Goal: Information Seeking & Learning: Learn about a topic

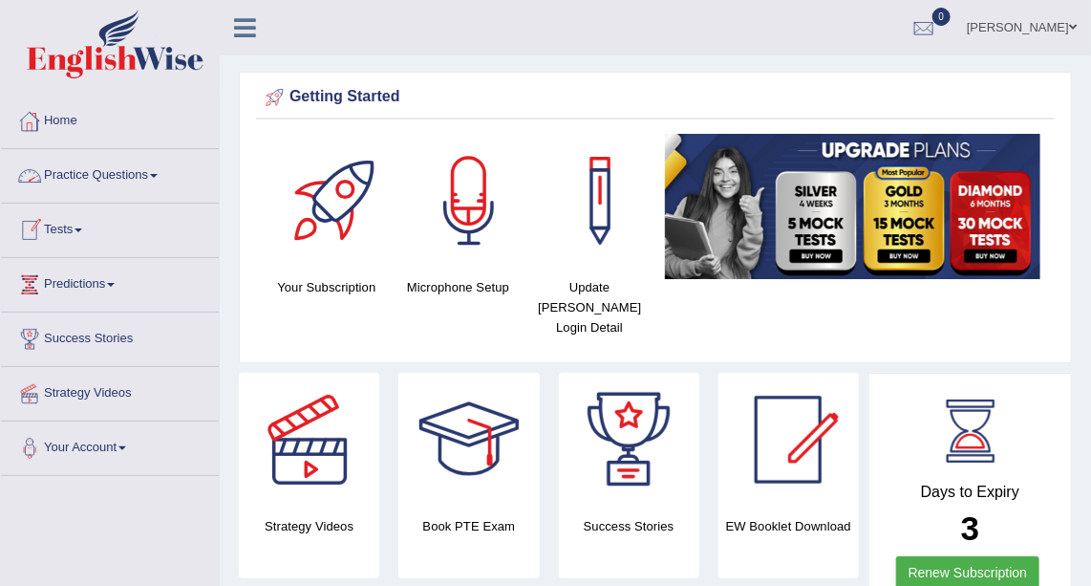
click at [122, 183] on link "Practice Questions" at bounding box center [110, 173] width 218 height 48
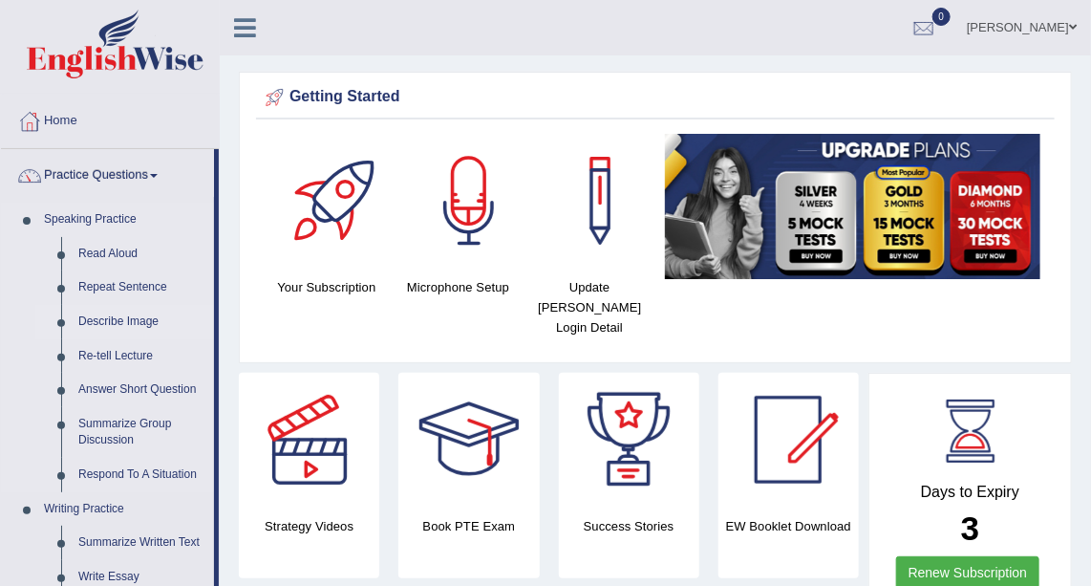
click at [139, 315] on link "Describe Image" at bounding box center [142, 322] width 144 height 34
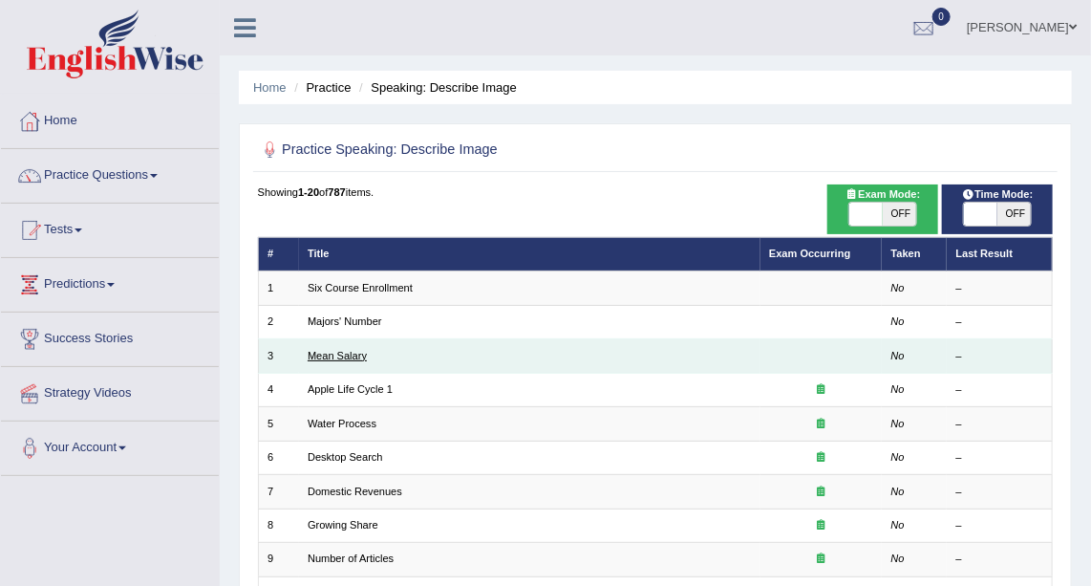
click at [342, 354] on link "Mean Salary" at bounding box center [337, 355] width 59 height 11
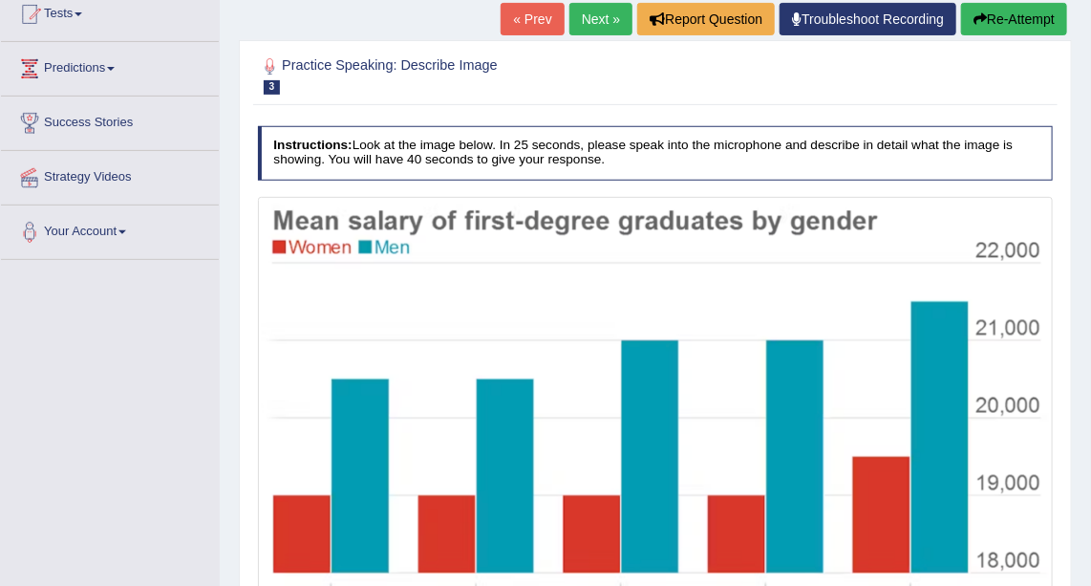
scroll to position [214, 0]
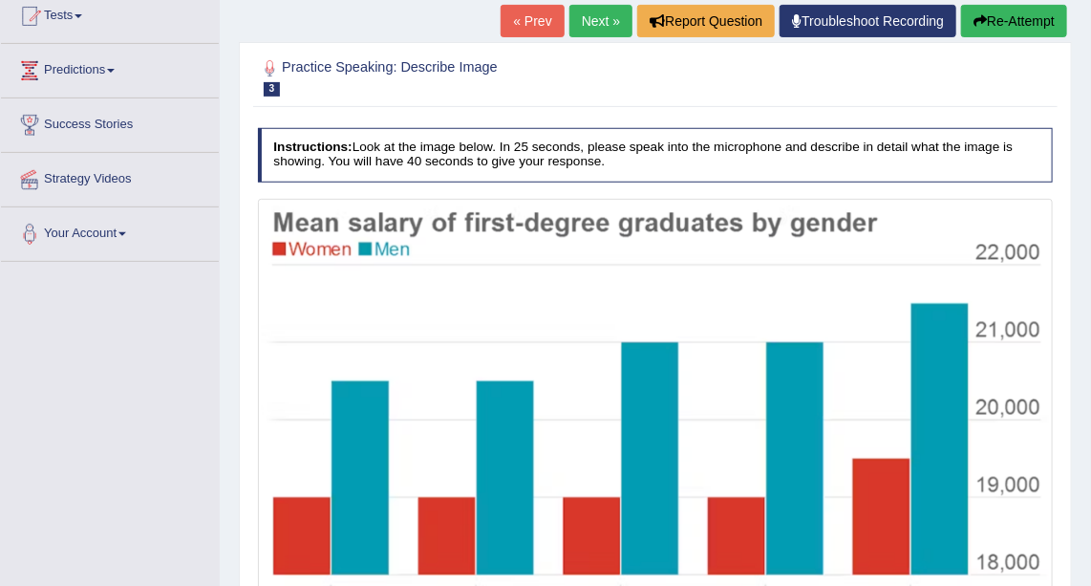
click at [593, 18] on link "Next »" at bounding box center [600, 21] width 63 height 32
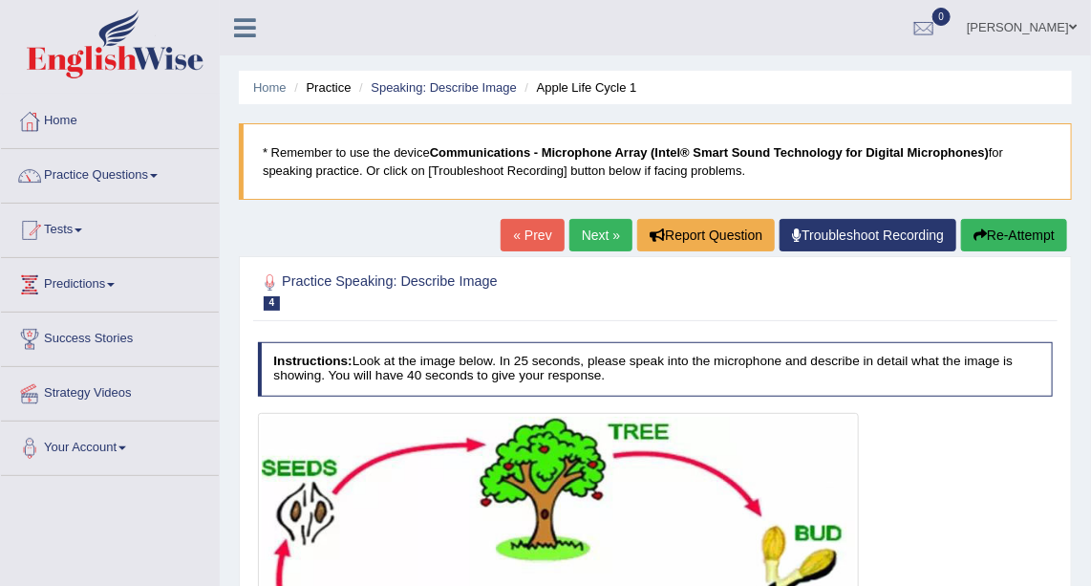
click at [596, 236] on link "Next »" at bounding box center [600, 235] width 63 height 32
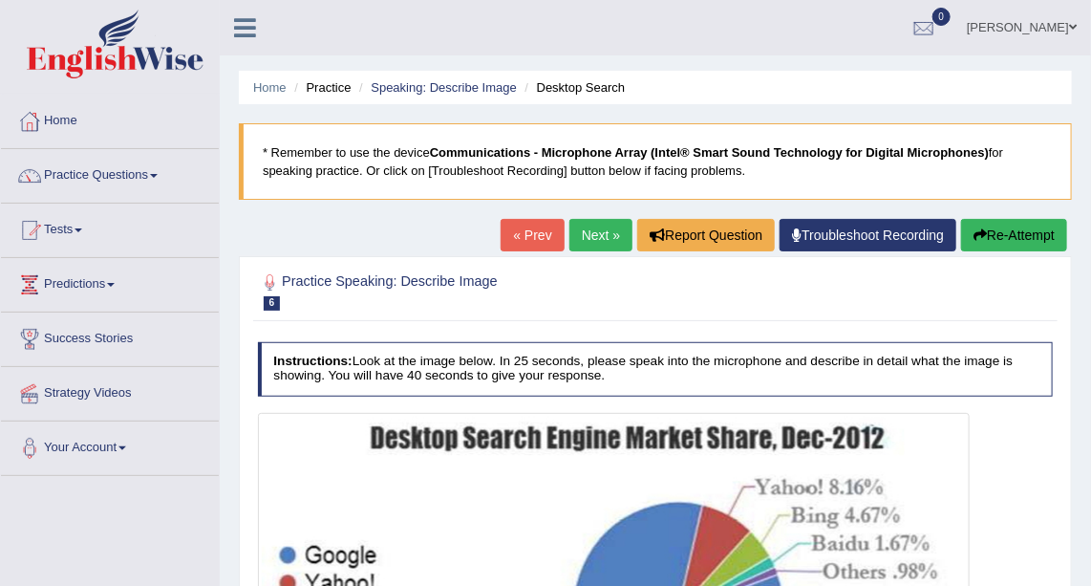
click at [604, 232] on link "Next »" at bounding box center [600, 235] width 63 height 32
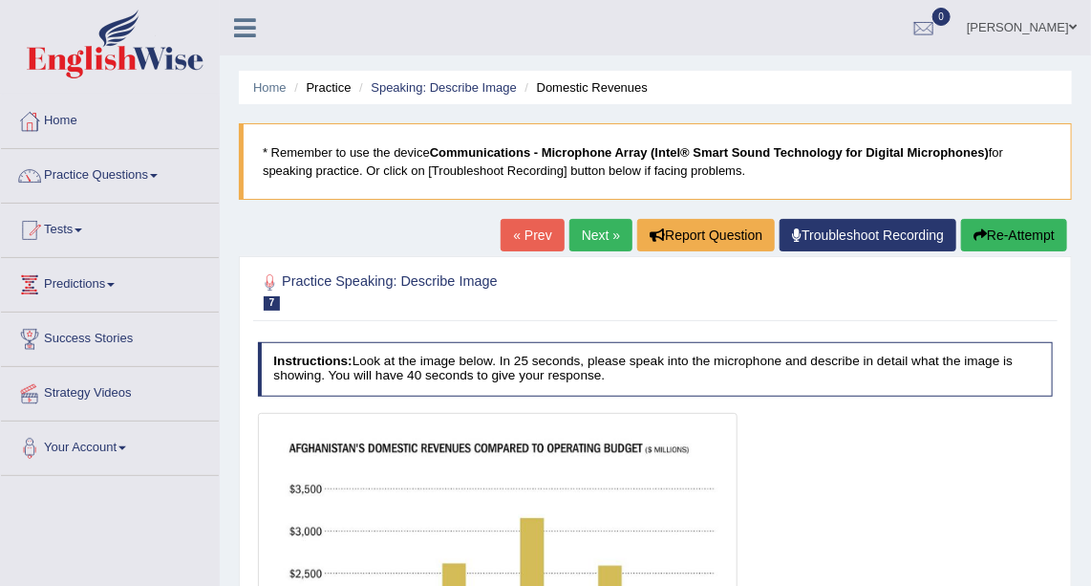
click at [604, 232] on link "Next »" at bounding box center [600, 235] width 63 height 32
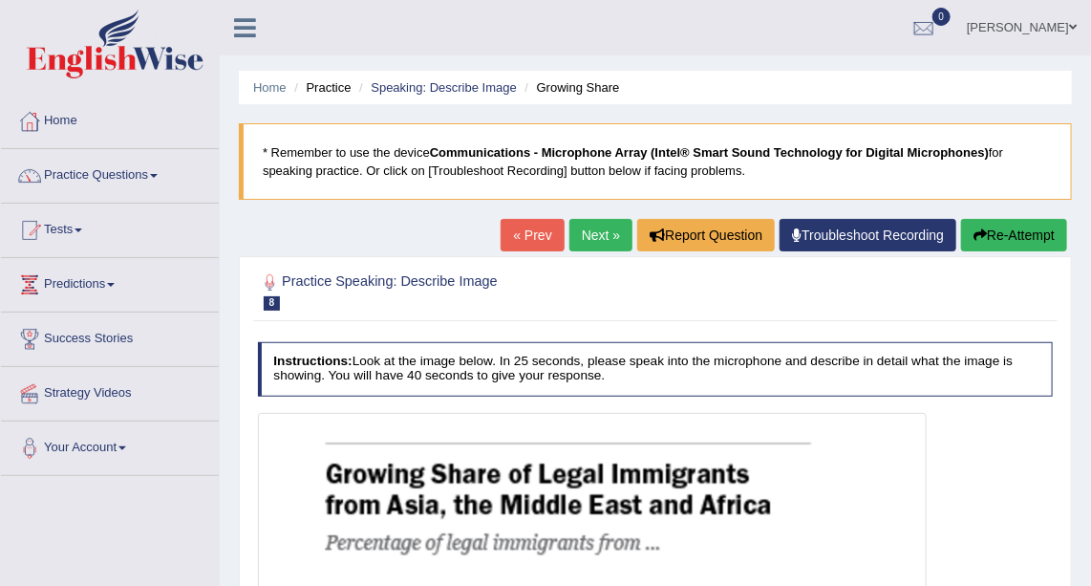
drag, startPoint x: 0, startPoint y: 0, endPoint x: 604, endPoint y: 232, distance: 646.9
click at [604, 232] on link "Next »" at bounding box center [600, 235] width 63 height 32
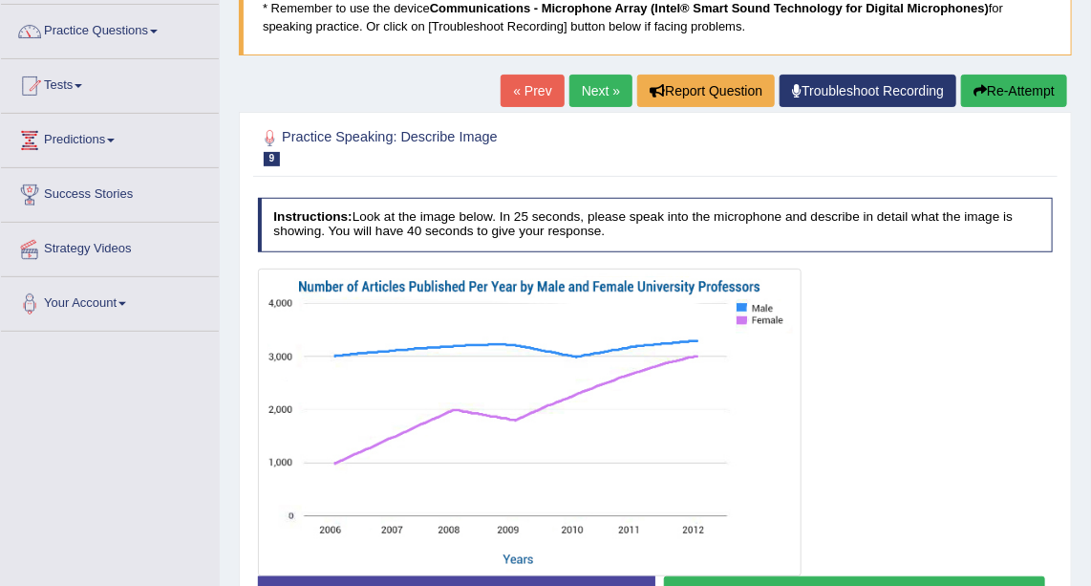
scroll to position [149, 0]
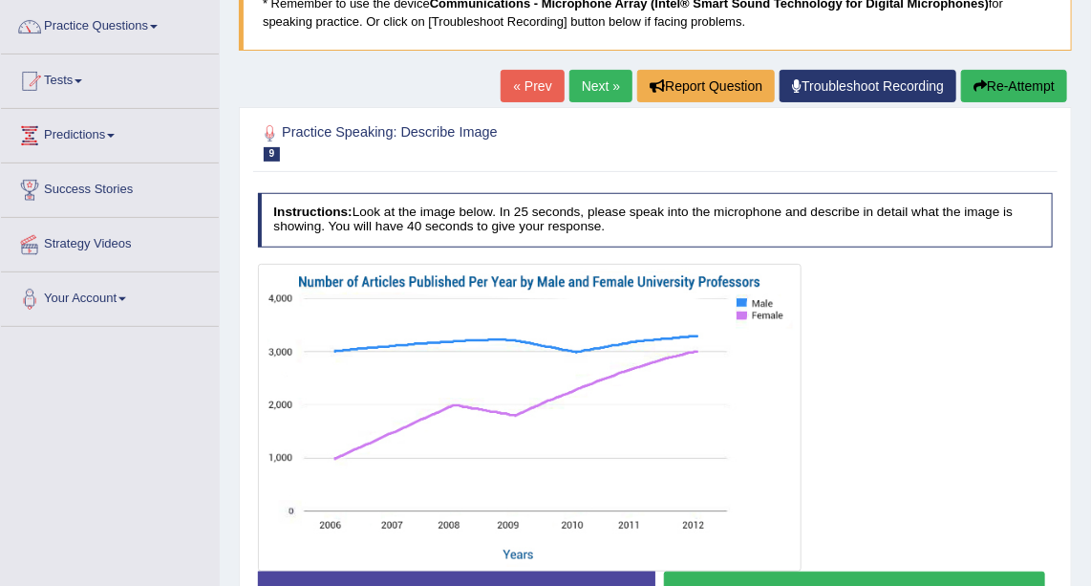
click at [608, 82] on link "Next »" at bounding box center [600, 86] width 63 height 32
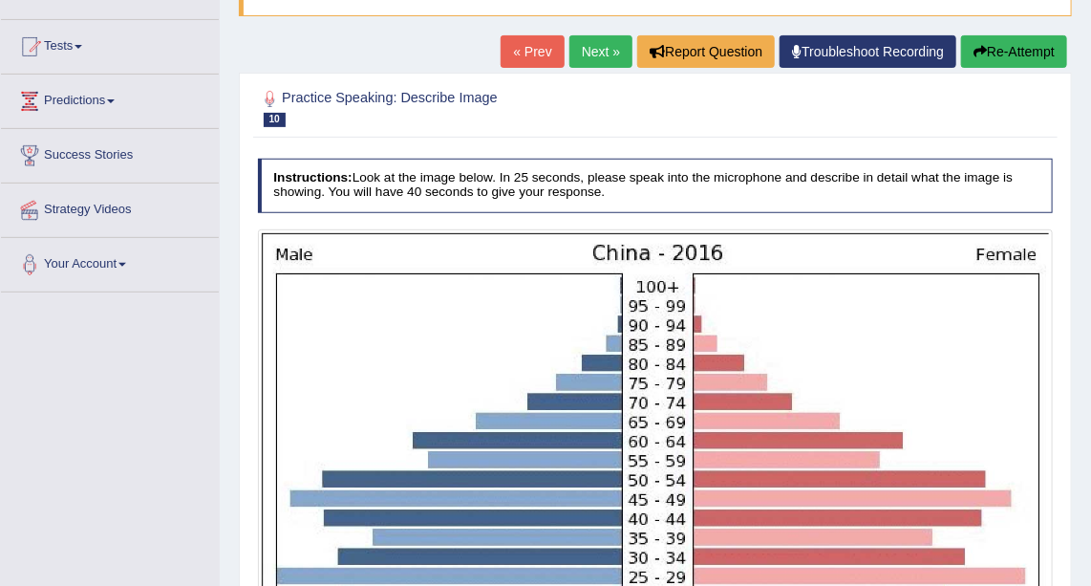
scroll to position [178, 0]
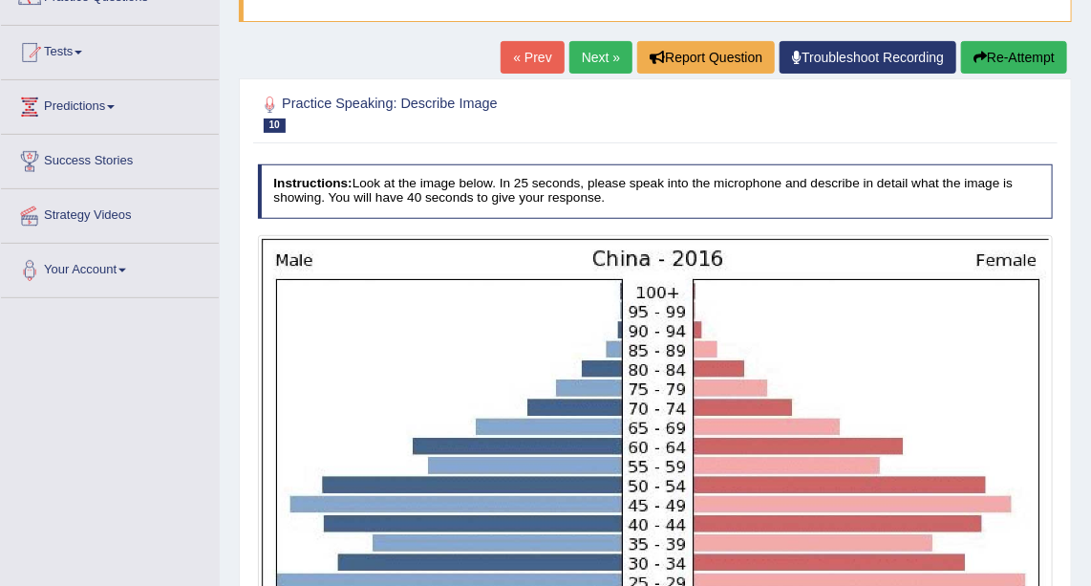
click at [588, 48] on link "Next »" at bounding box center [600, 57] width 63 height 32
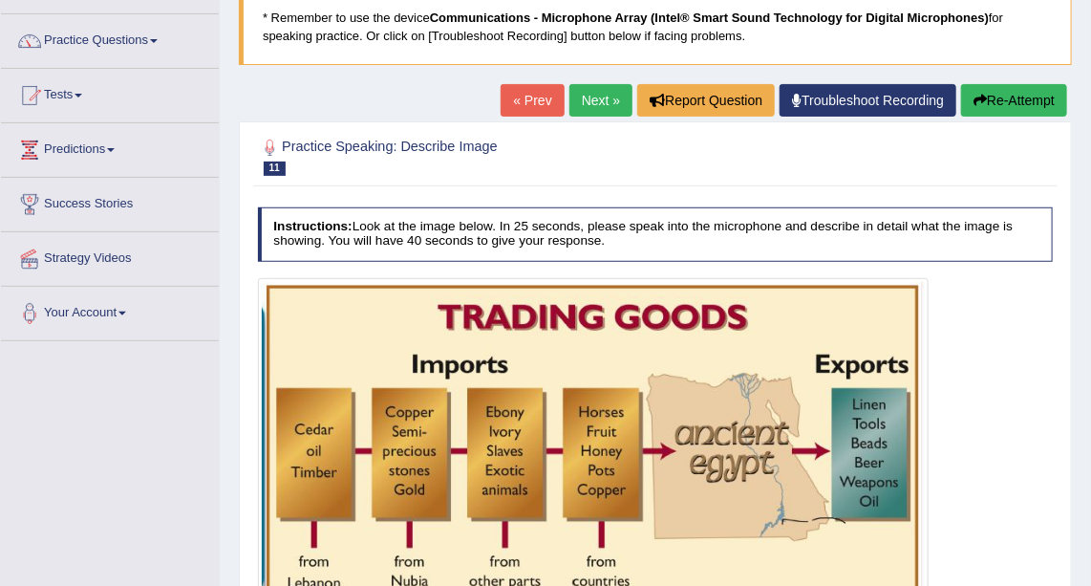
scroll to position [133, 0]
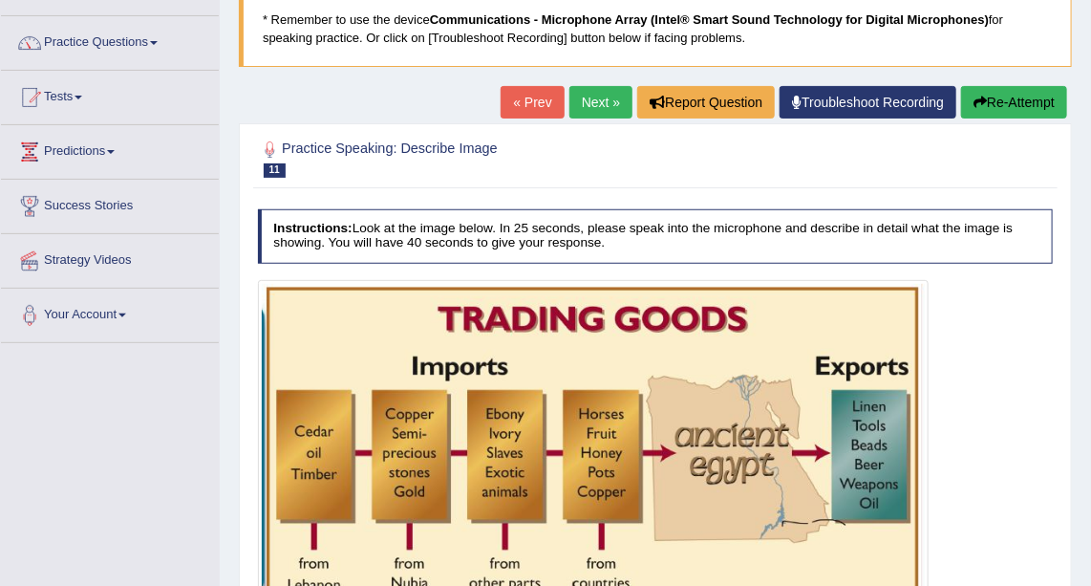
click at [610, 91] on link "Next »" at bounding box center [600, 102] width 63 height 32
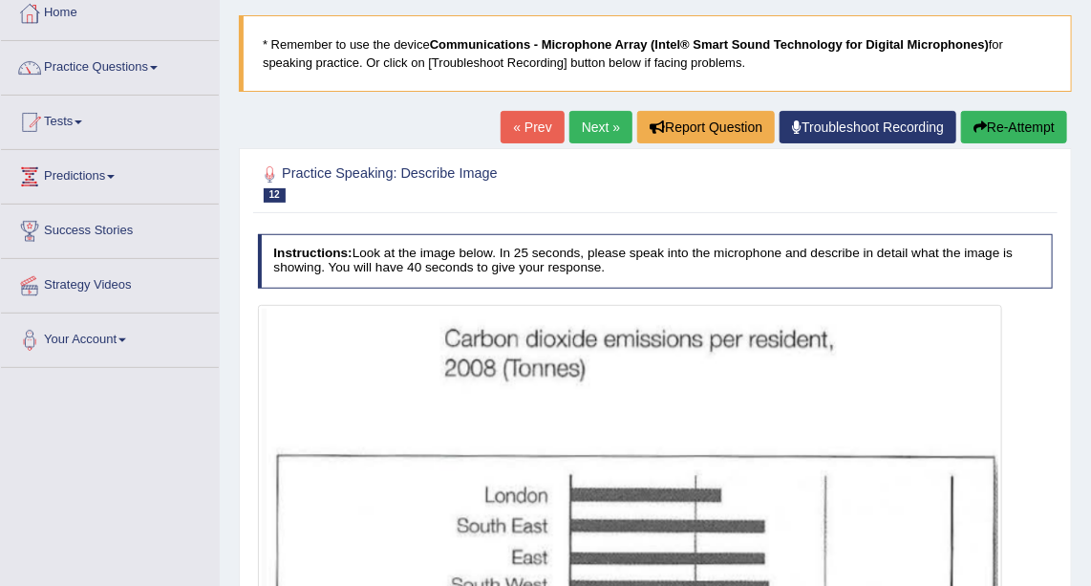
scroll to position [75, 0]
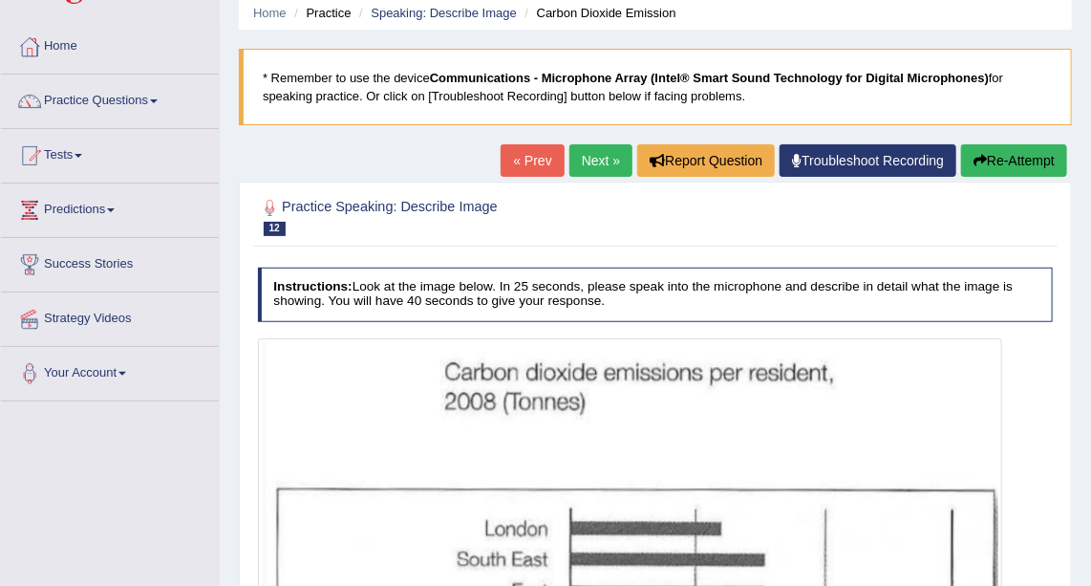
click at [607, 154] on link "Next »" at bounding box center [600, 160] width 63 height 32
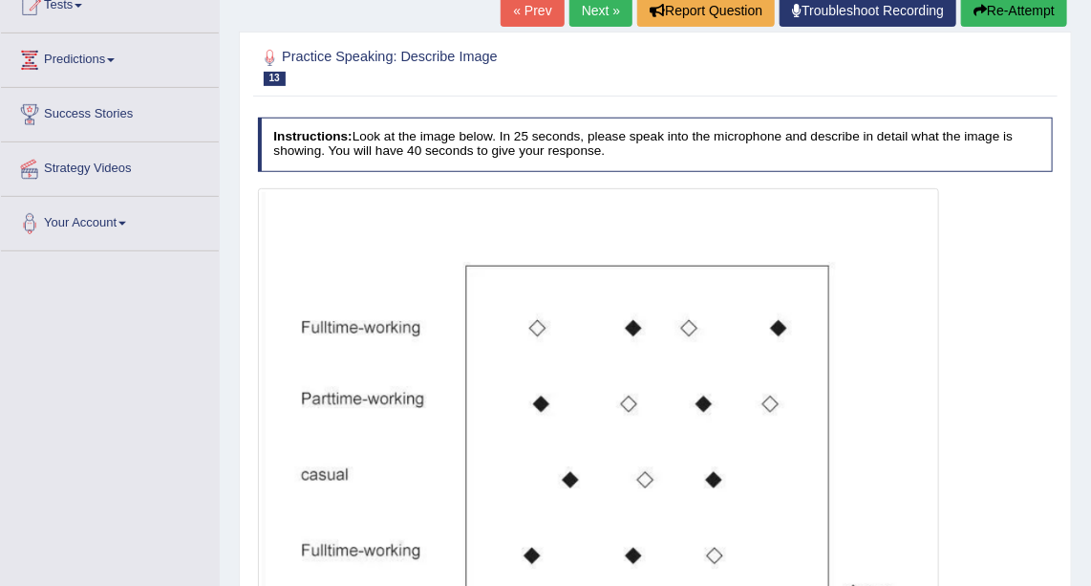
scroll to position [216, 0]
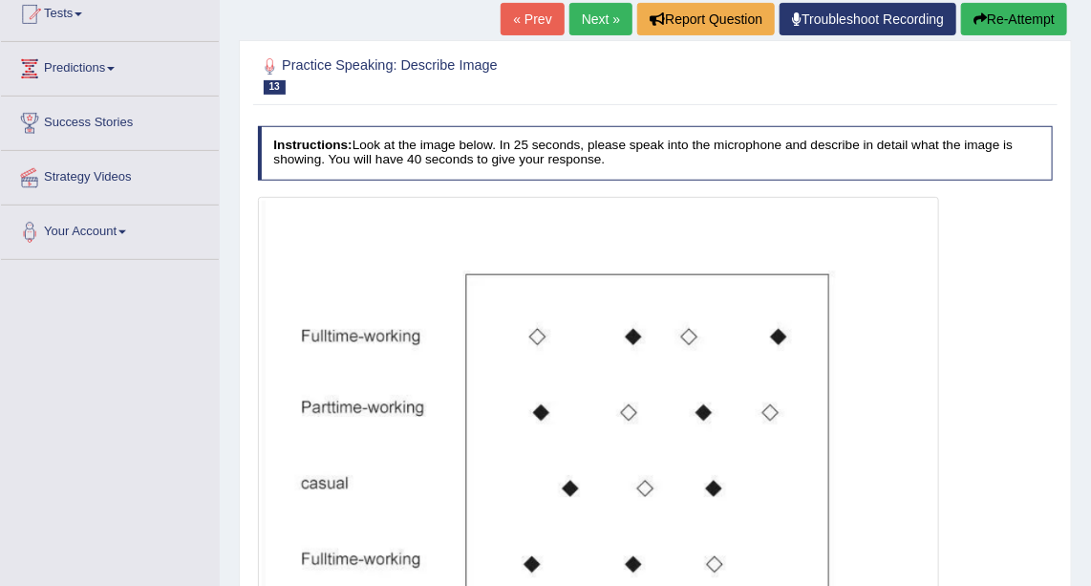
click at [604, 28] on link "Next »" at bounding box center [600, 19] width 63 height 32
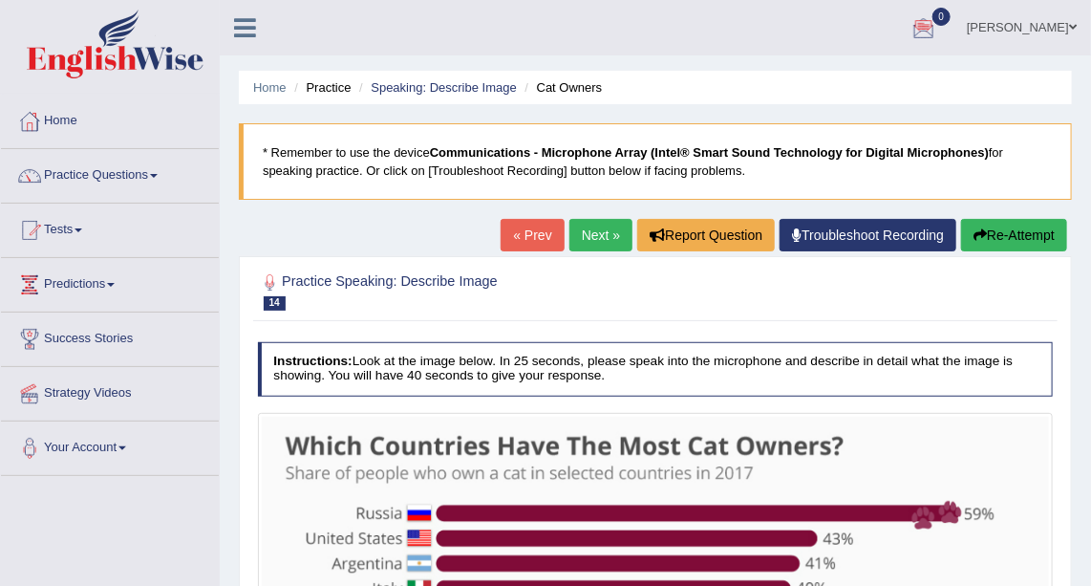
click at [602, 241] on link "Next »" at bounding box center [600, 235] width 63 height 32
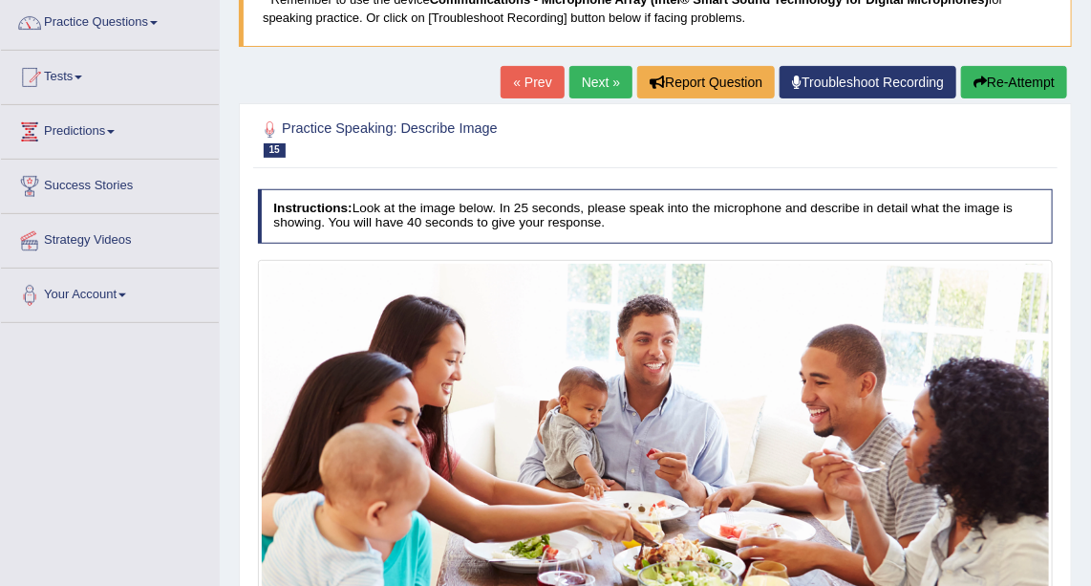
scroll to position [151, 0]
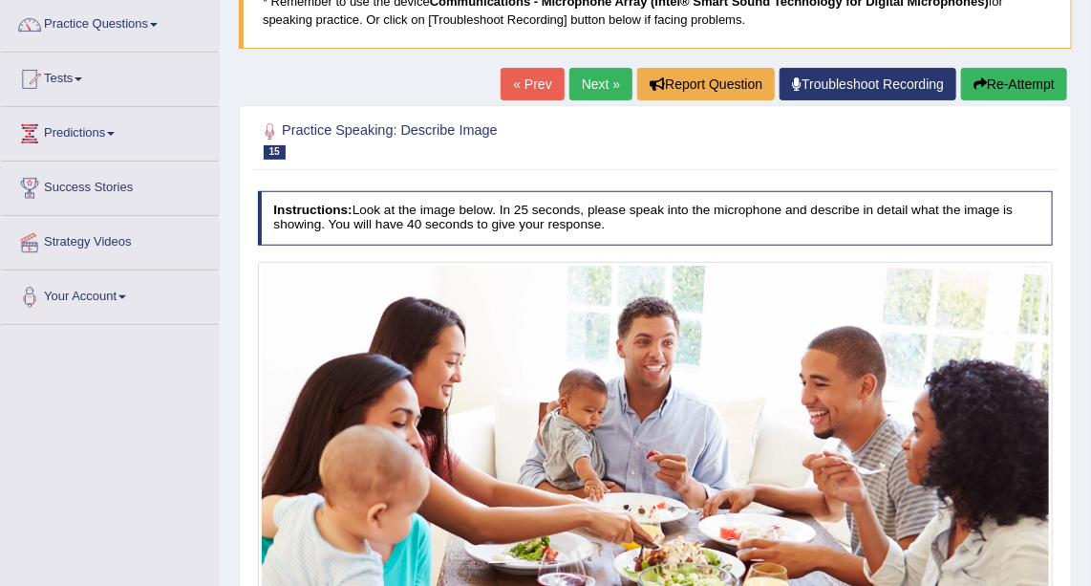
click at [598, 85] on link "Next »" at bounding box center [600, 84] width 63 height 32
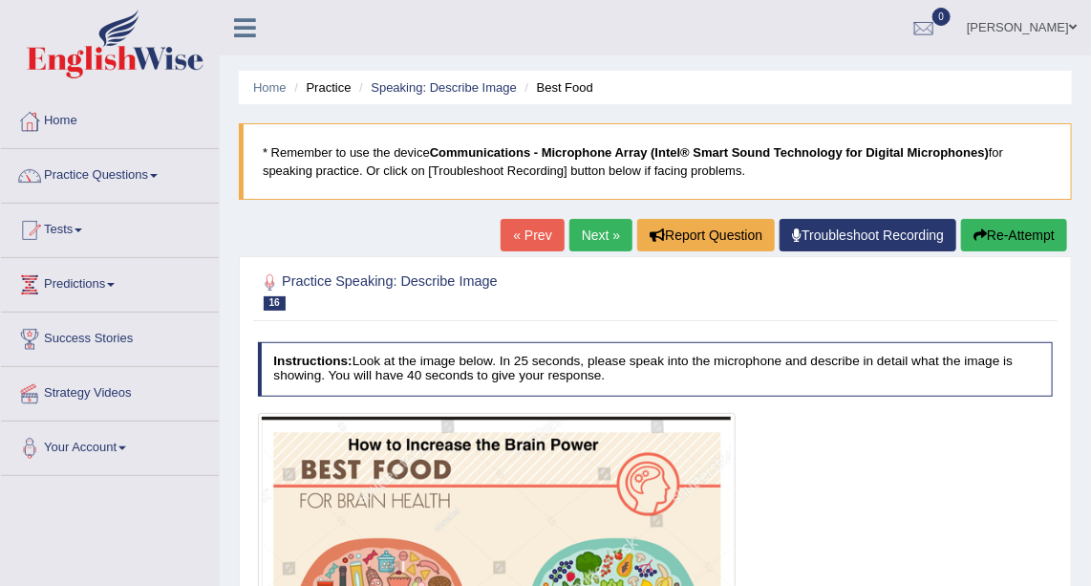
click at [597, 238] on link "Next »" at bounding box center [600, 235] width 63 height 32
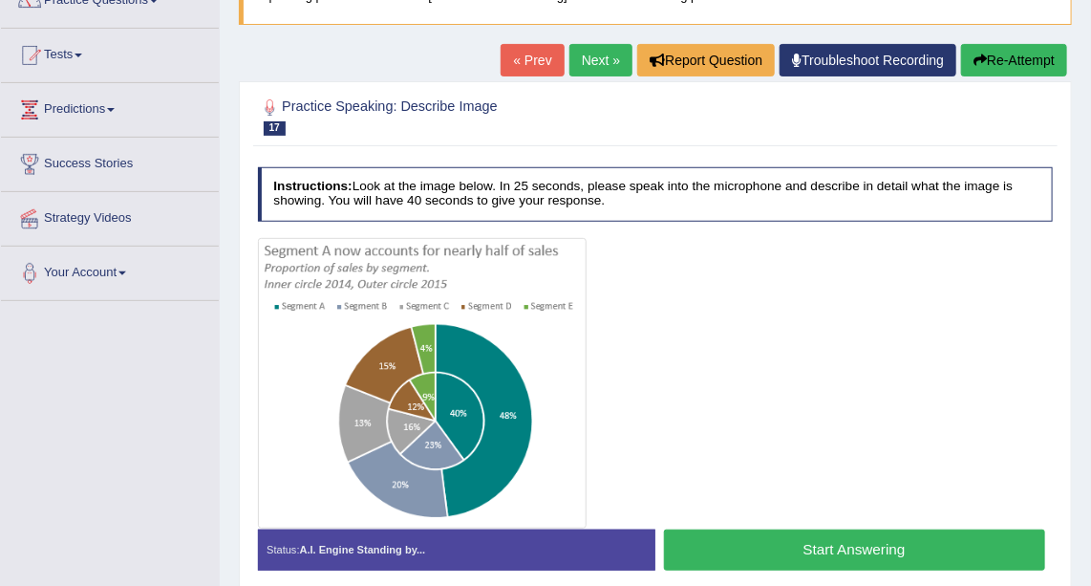
scroll to position [177, 0]
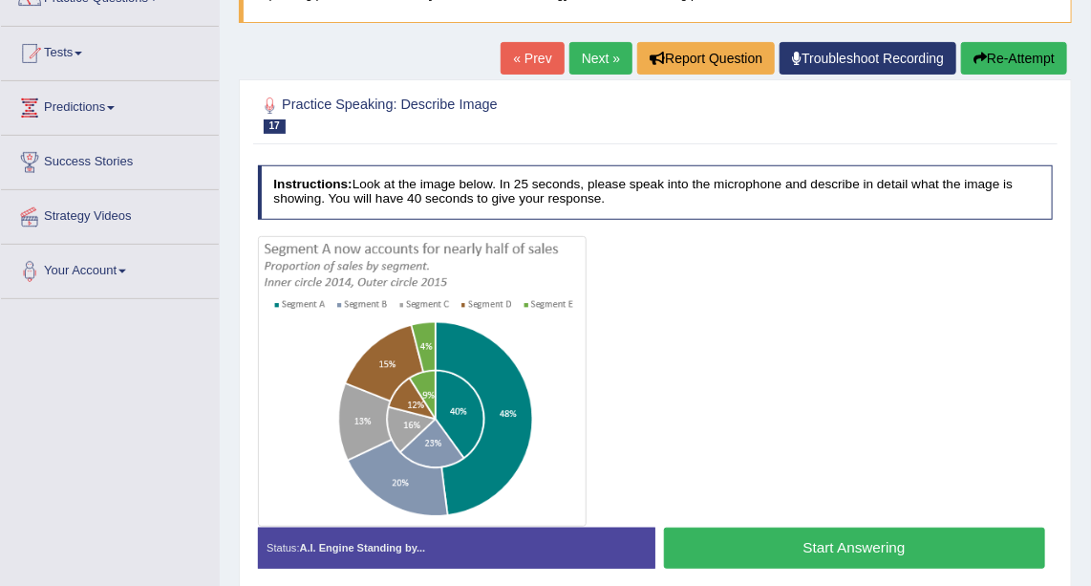
click at [589, 52] on link "Next »" at bounding box center [600, 58] width 63 height 32
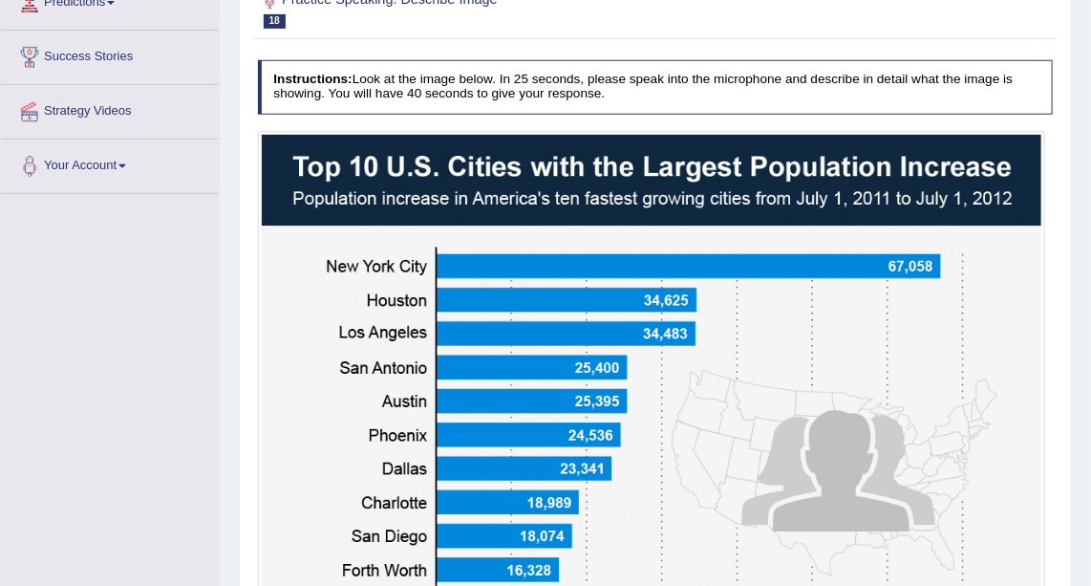
scroll to position [225, 0]
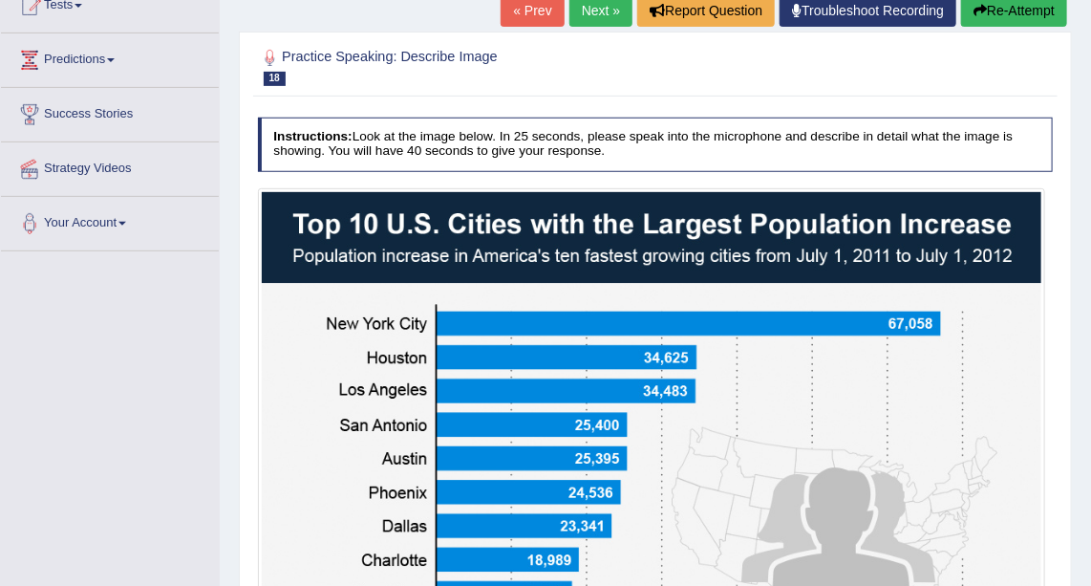
click at [609, 9] on link "Next »" at bounding box center [600, 10] width 63 height 32
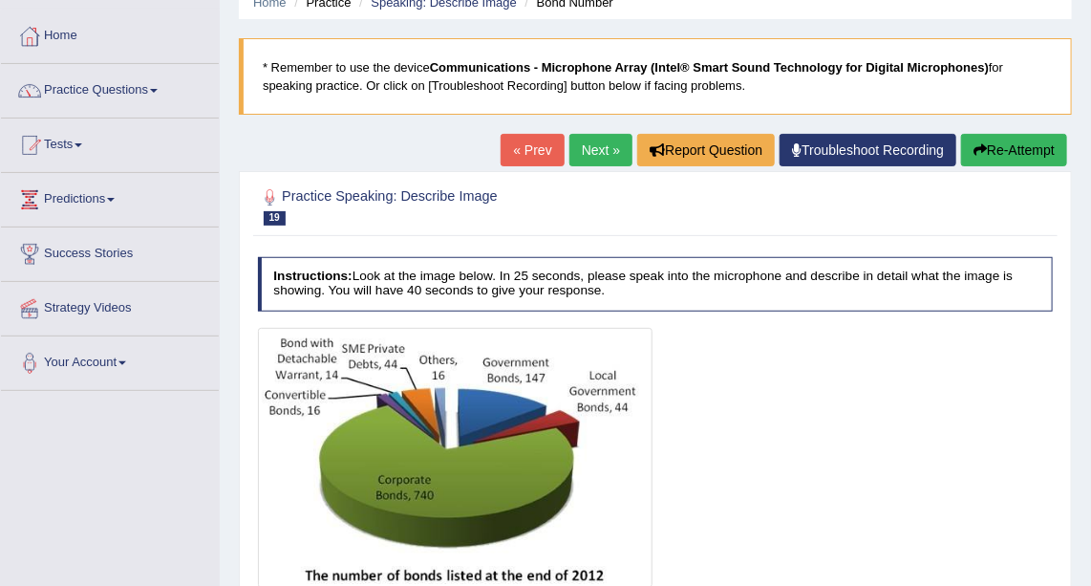
scroll to position [83, 0]
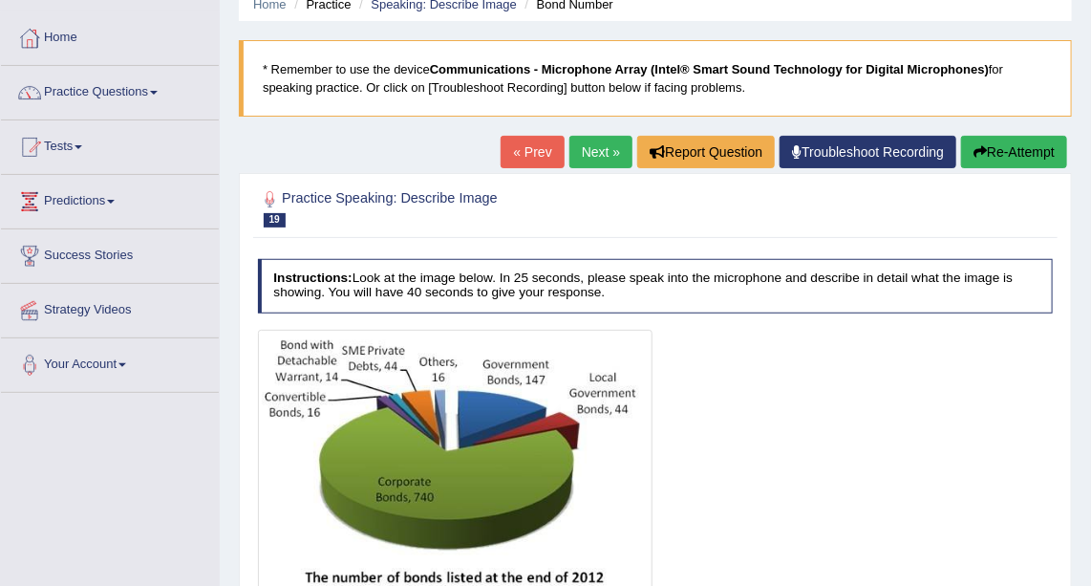
click at [607, 154] on link "Next »" at bounding box center [600, 152] width 63 height 32
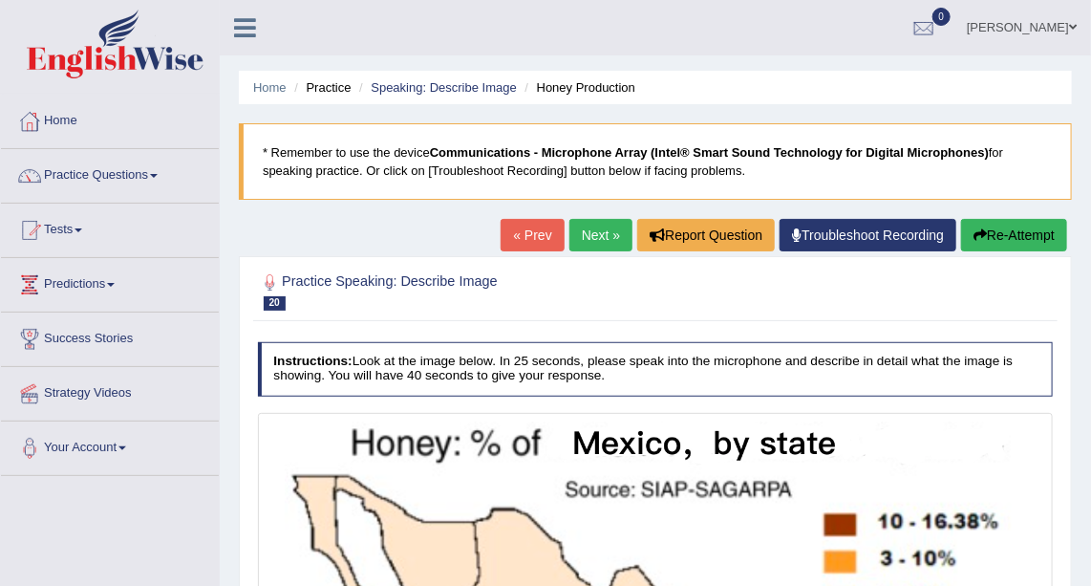
click at [593, 228] on link "Next »" at bounding box center [600, 235] width 63 height 32
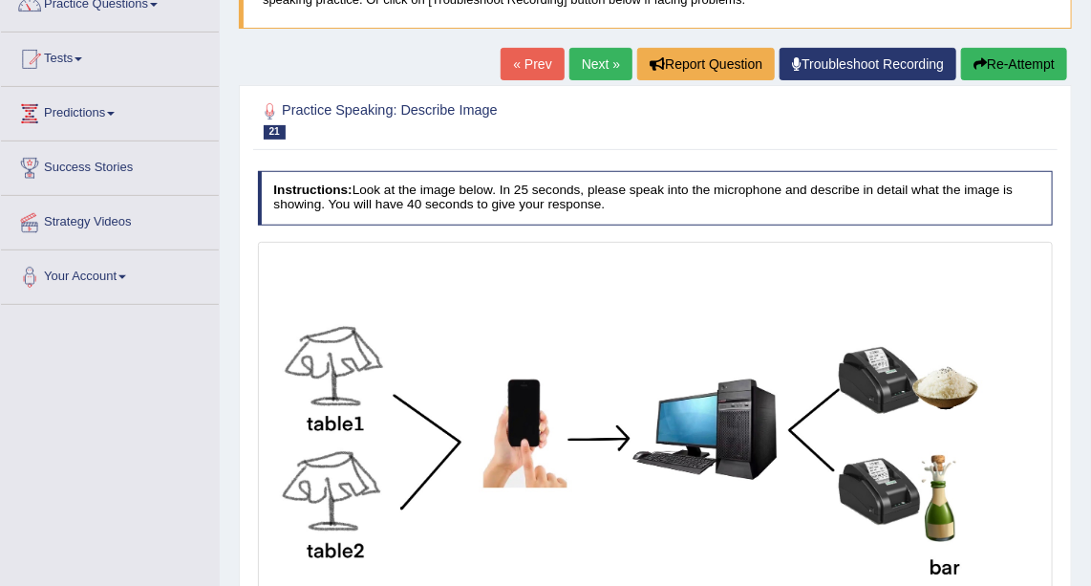
scroll to position [139, 0]
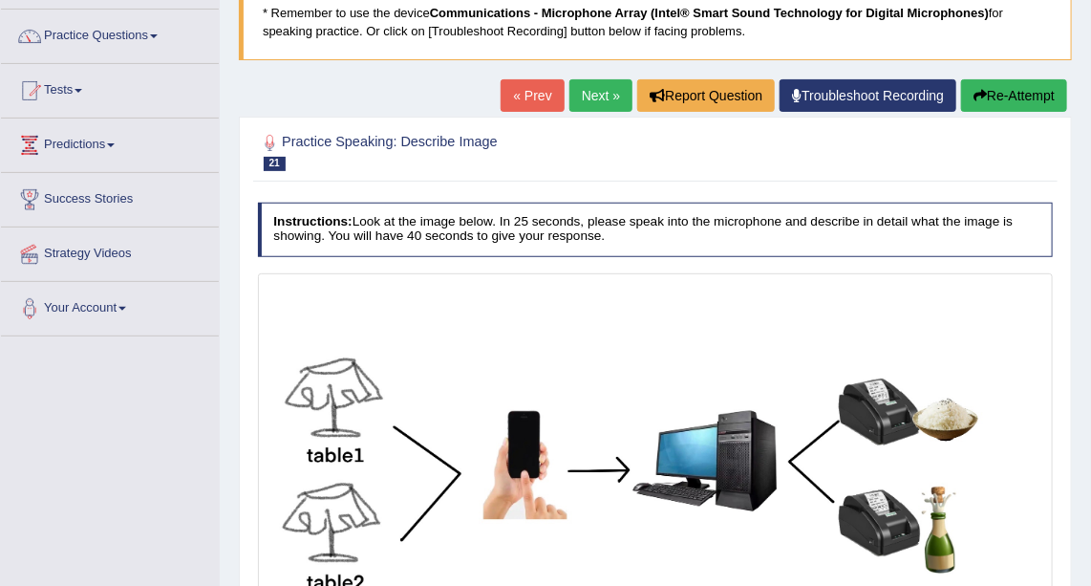
click at [610, 90] on link "Next »" at bounding box center [600, 95] width 63 height 32
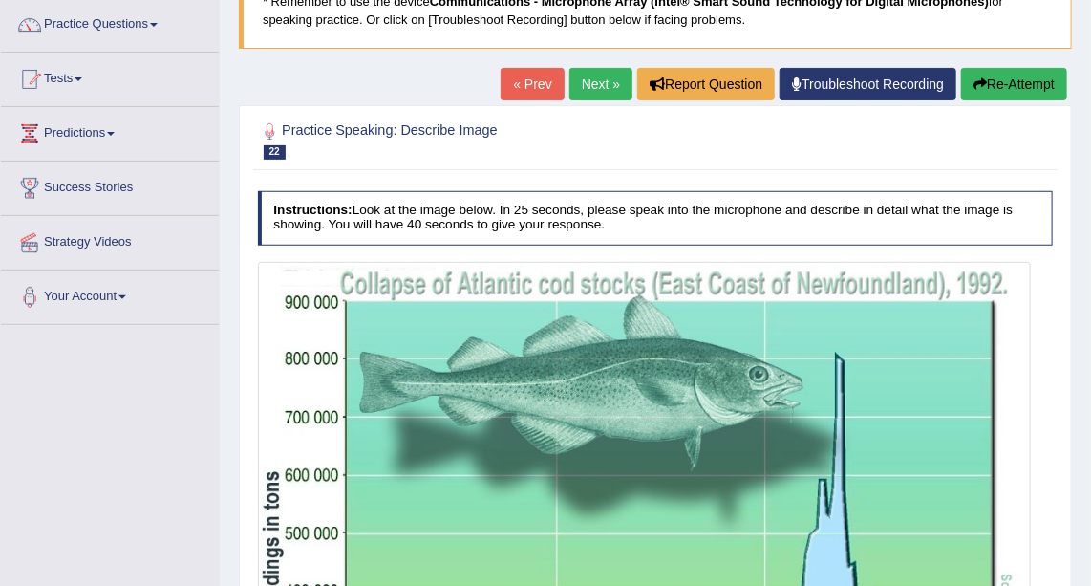
scroll to position [144, 0]
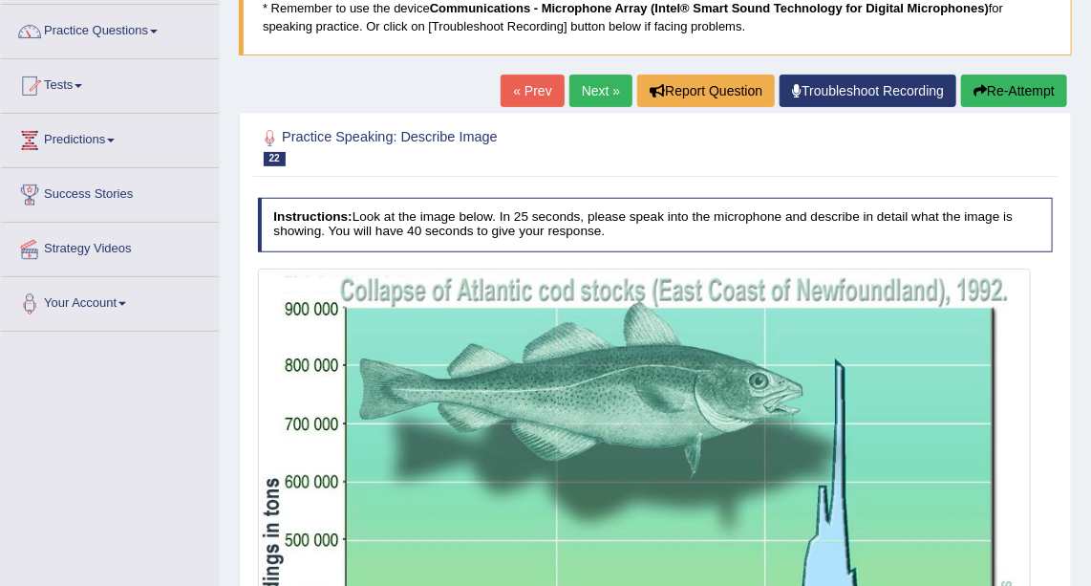
click at [606, 82] on link "Next »" at bounding box center [600, 91] width 63 height 32
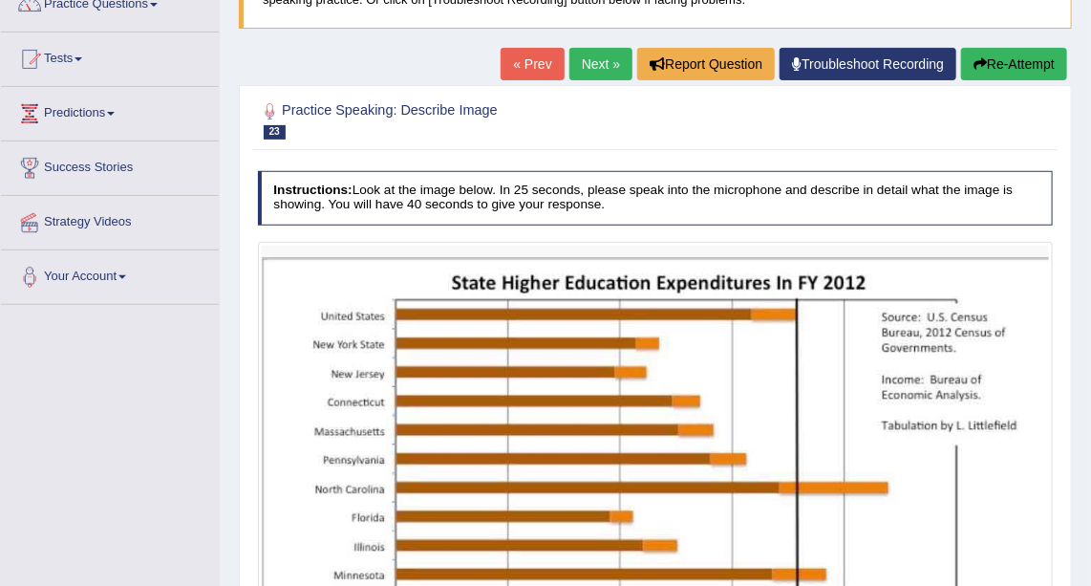
scroll to position [167, 0]
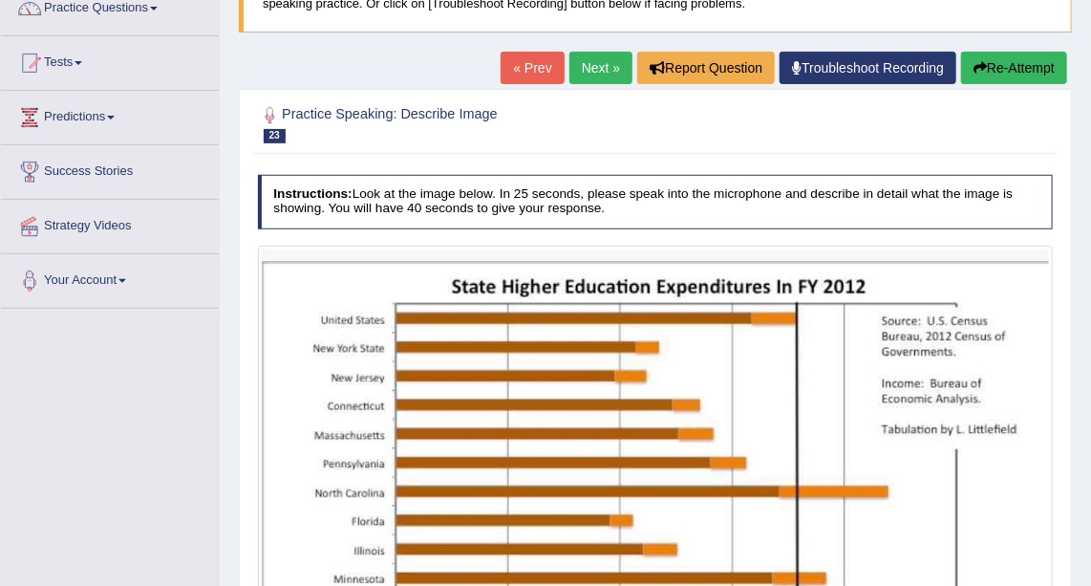
click at [602, 77] on link "Next »" at bounding box center [600, 68] width 63 height 32
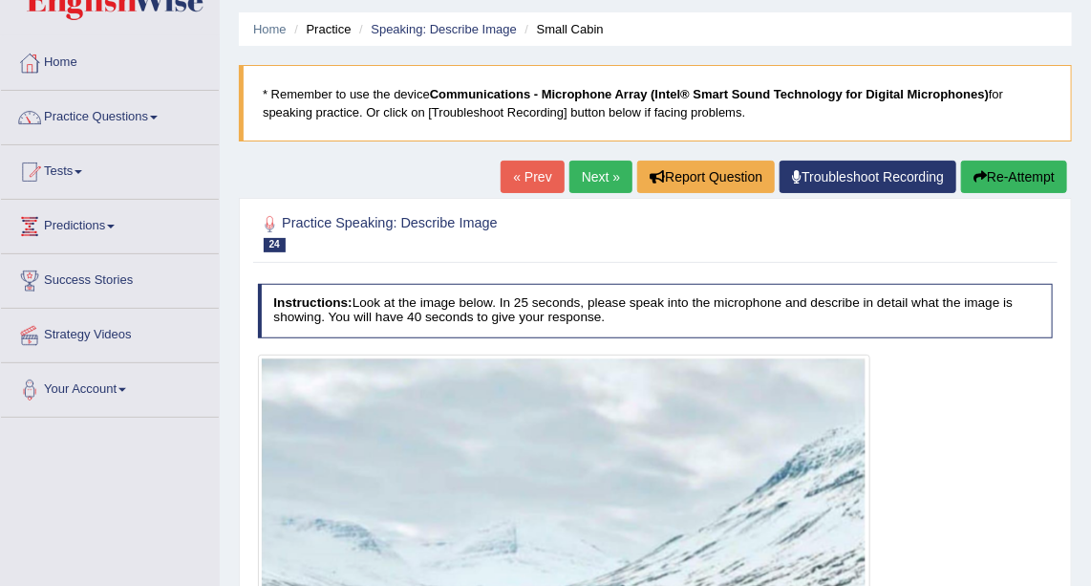
scroll to position [56, 0]
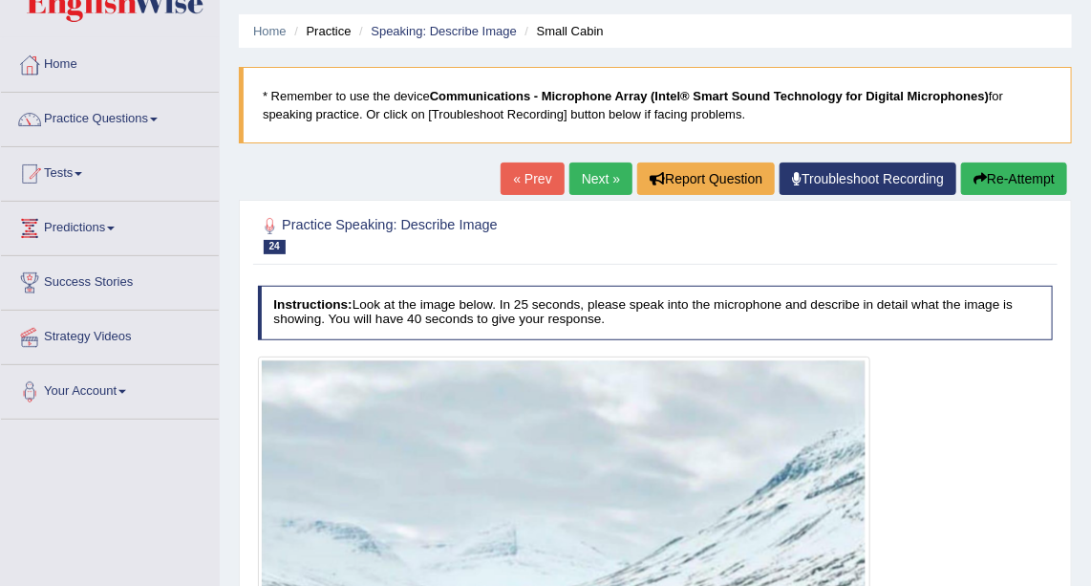
click at [598, 175] on link "Next »" at bounding box center [600, 178] width 63 height 32
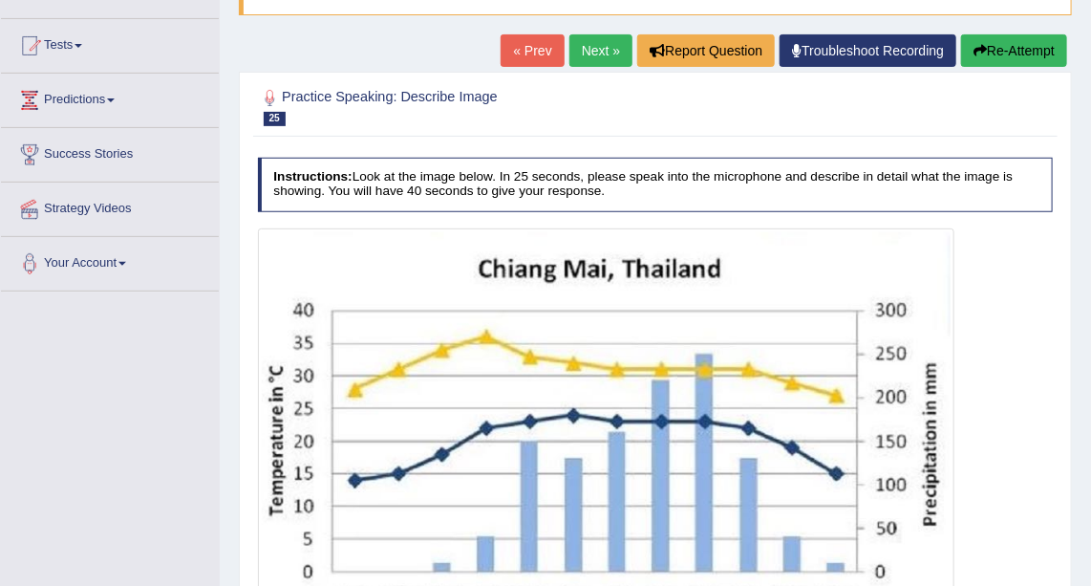
scroll to position [183, 0]
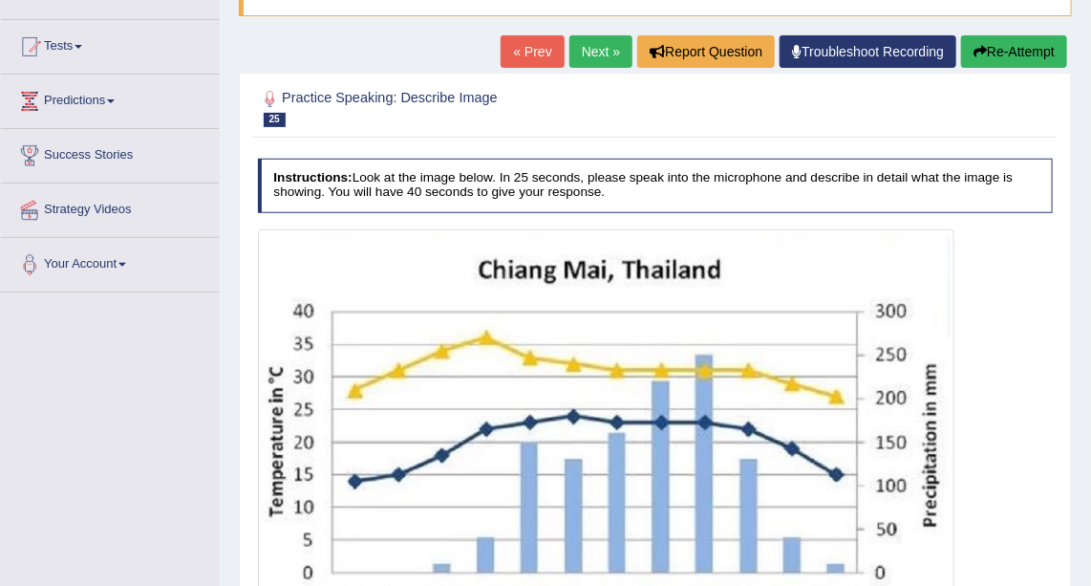
click at [600, 35] on link "Next »" at bounding box center [600, 51] width 63 height 32
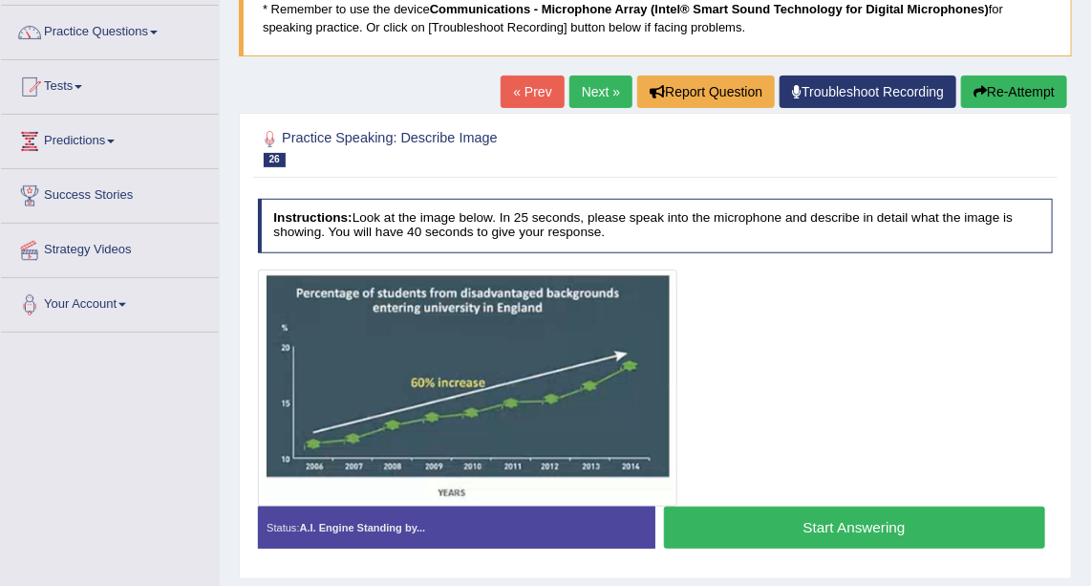
scroll to position [127, 0]
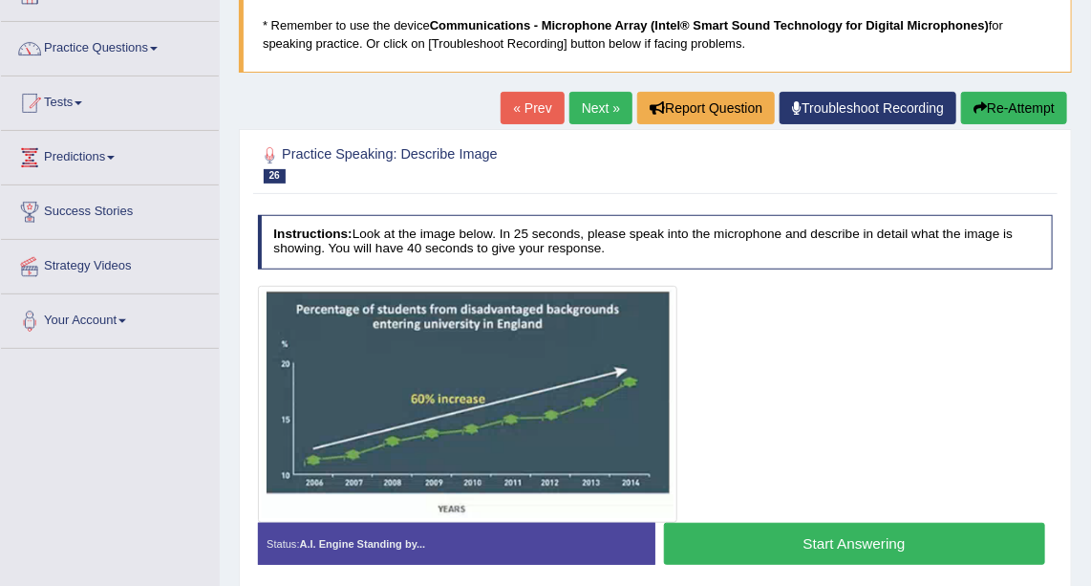
click at [610, 98] on link "Next »" at bounding box center [600, 108] width 63 height 32
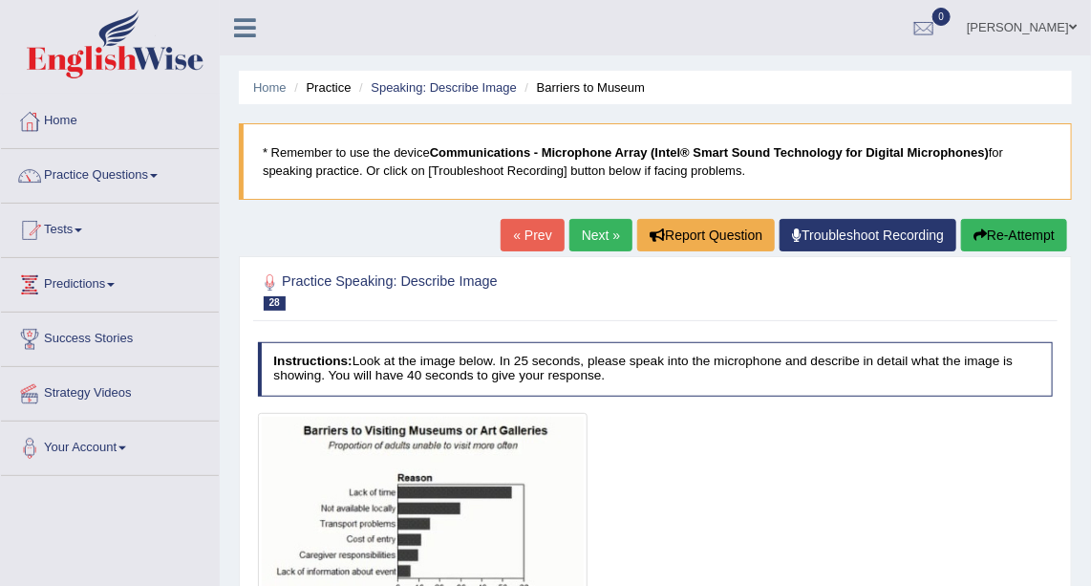
click at [596, 220] on link "Next »" at bounding box center [600, 235] width 63 height 32
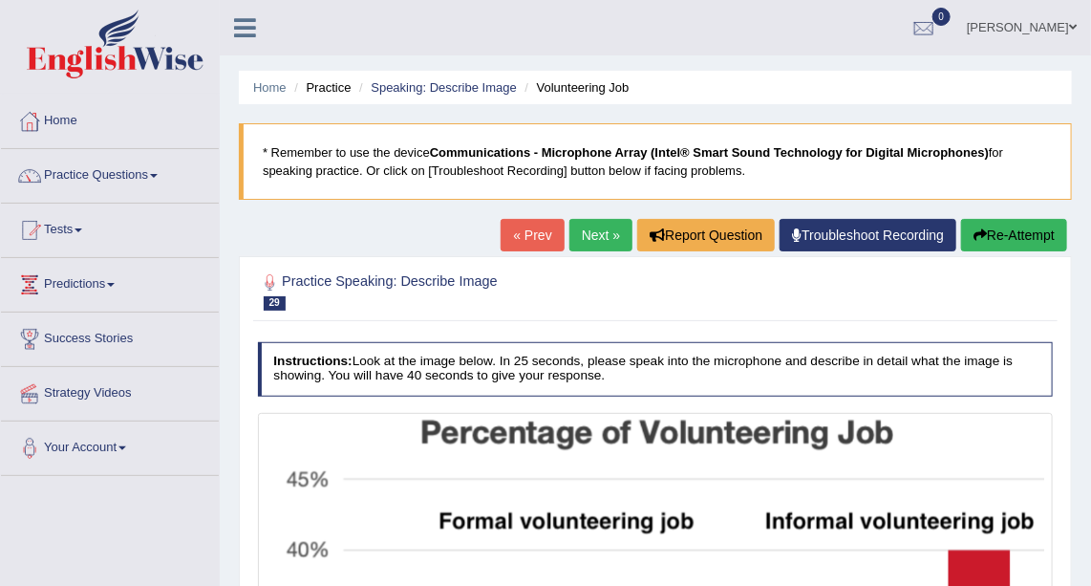
click at [596, 220] on link "Next »" at bounding box center [600, 235] width 63 height 32
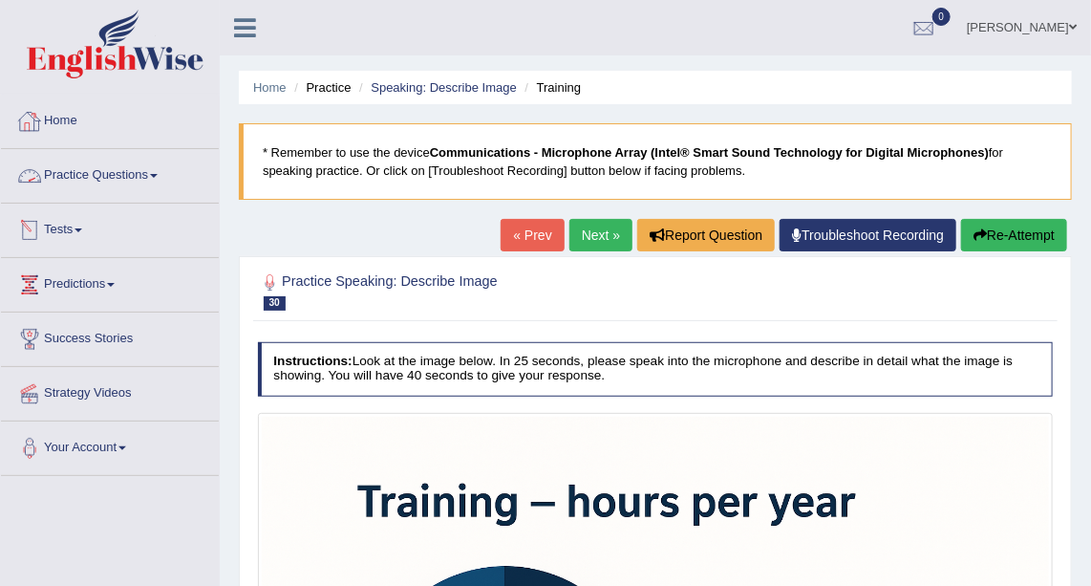
click at [138, 185] on link "Practice Questions" at bounding box center [110, 173] width 218 height 48
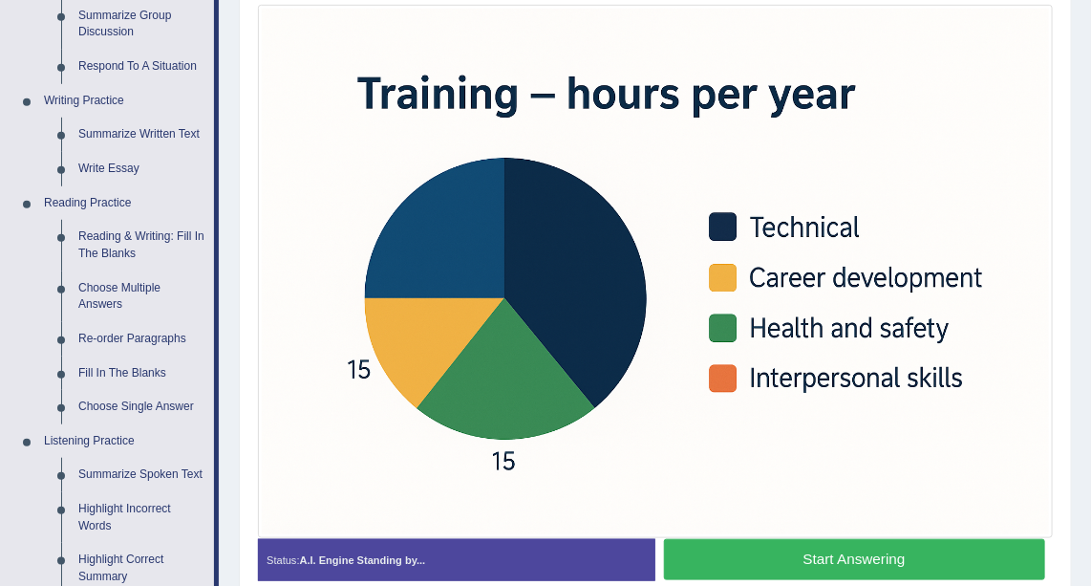
scroll to position [414, 0]
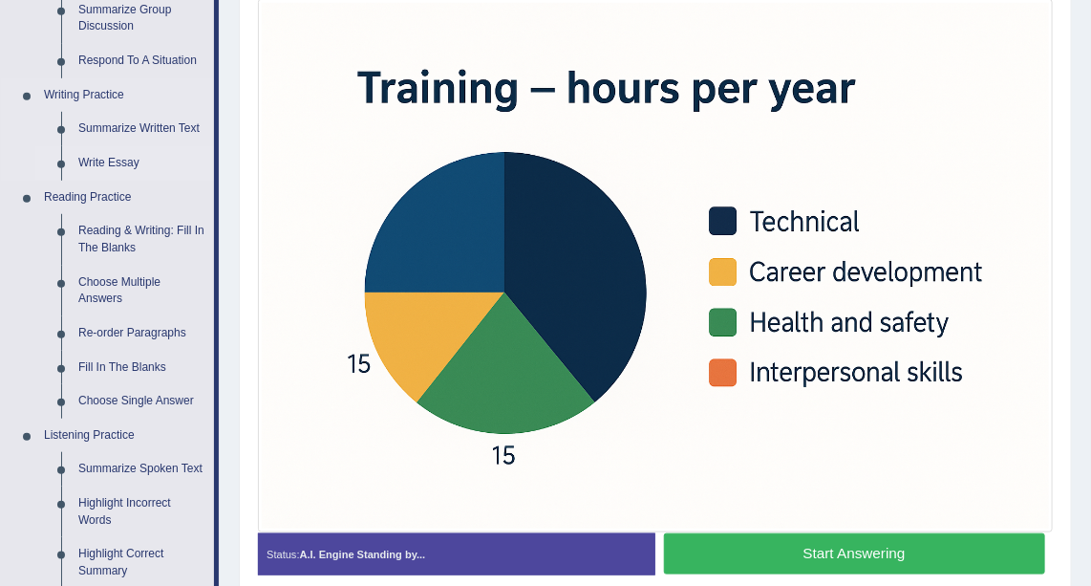
click at [100, 164] on link "Write Essay" at bounding box center [142, 163] width 144 height 34
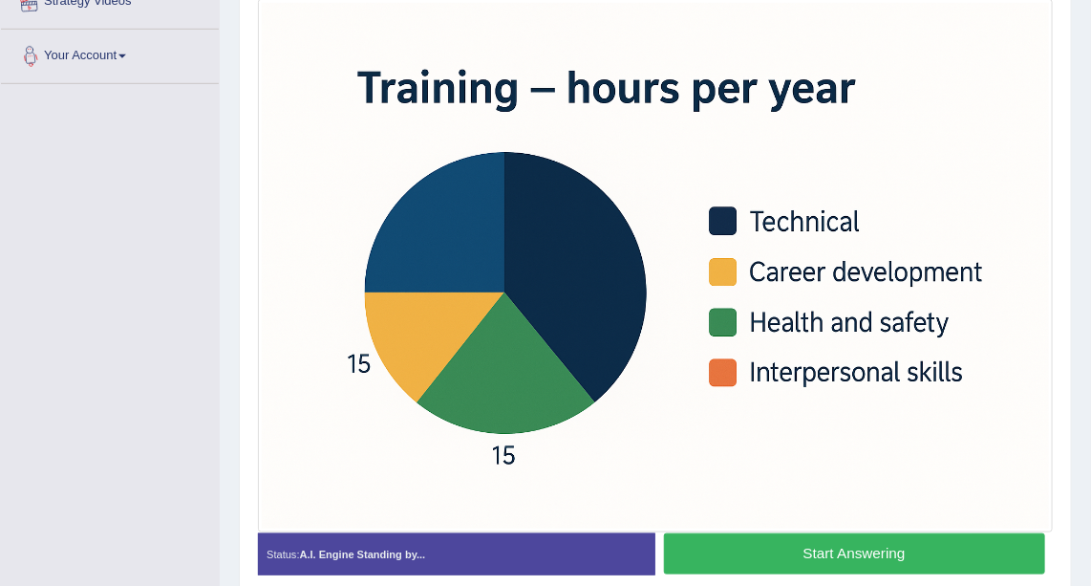
scroll to position [435, 0]
